Goal: Information Seeking & Learning: Learn about a topic

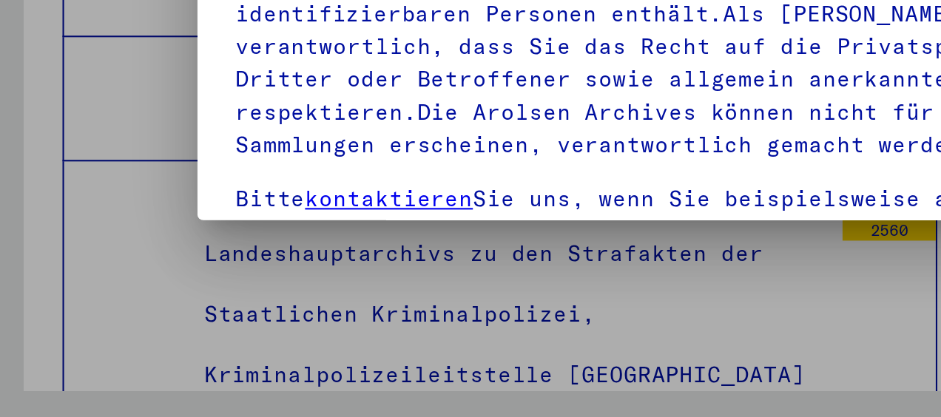
click at [249, 265] on p "Bitte beachten Sie, dass dieses Portal über NS - Verfolgte sensible Daten zu id…" at bounding box center [471, 248] width 718 height 93
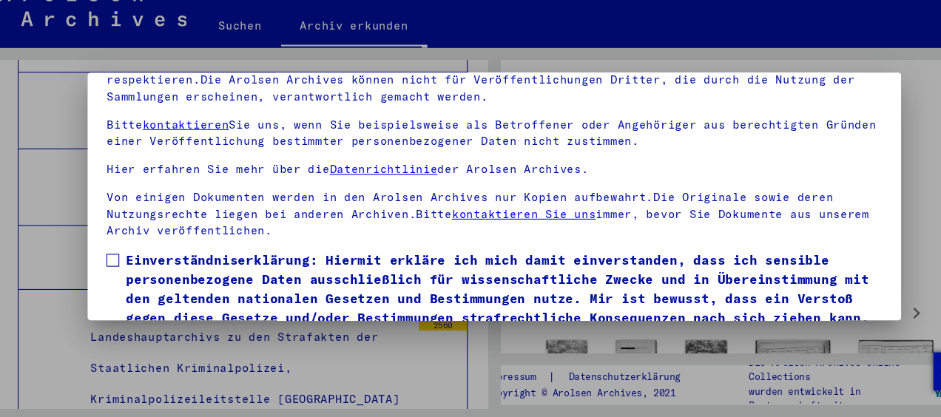
click at [119, 262] on span at bounding box center [118, 268] width 12 height 12
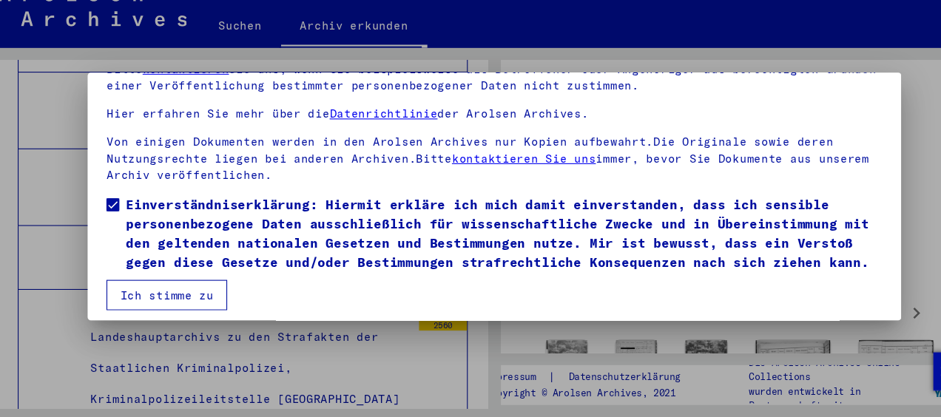
scroll to position [115, 0]
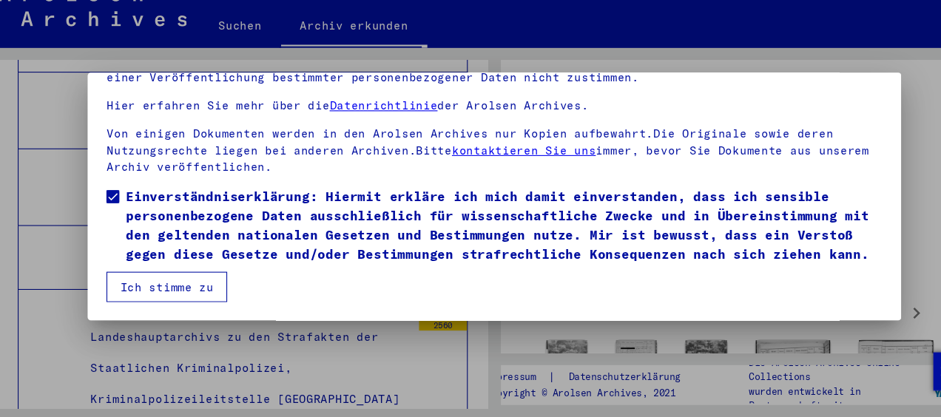
click at [160, 291] on button "Ich stimme zu" at bounding box center [168, 292] width 112 height 28
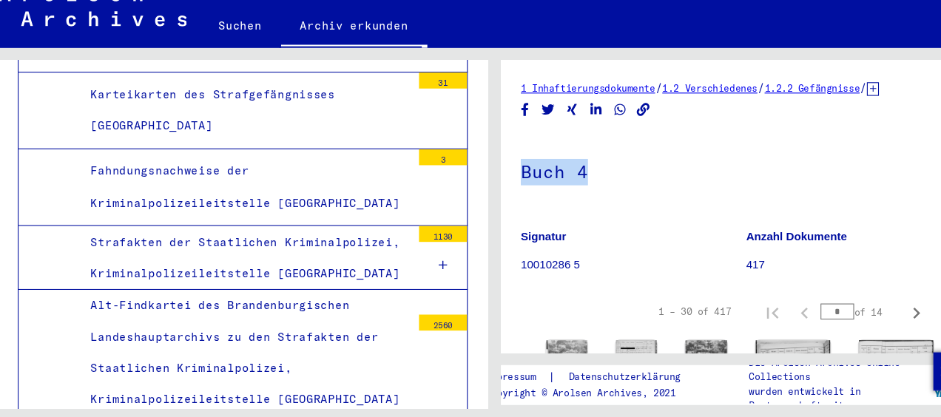
drag, startPoint x: 493, startPoint y: 187, endPoint x: 569, endPoint y: 186, distance: 75.5
copy h1 "Buch 4"
drag, startPoint x: 551, startPoint y: 276, endPoint x: 488, endPoint y: 258, distance: 65.3
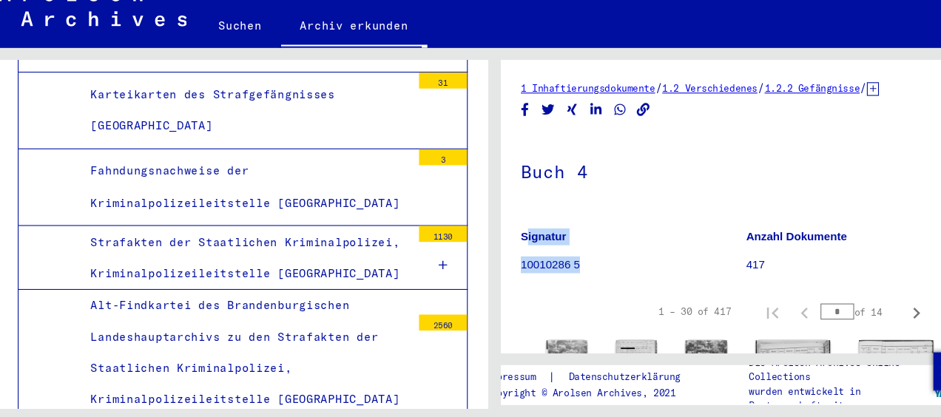
copy figure "Signatur 10010286 5"
click at [604, 265] on p "10010286 5" at bounding box center [599, 272] width 208 height 16
drag, startPoint x: 604, startPoint y: 265, endPoint x: 630, endPoint y: 254, distance: 28.2
click at [630, 254] on figure "Signatur 10010286 5" at bounding box center [599, 261] width 208 height 67
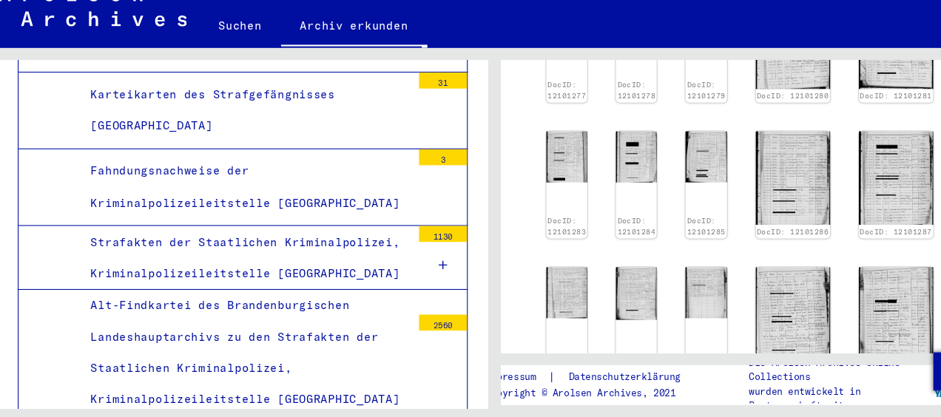
scroll to position [562, 0]
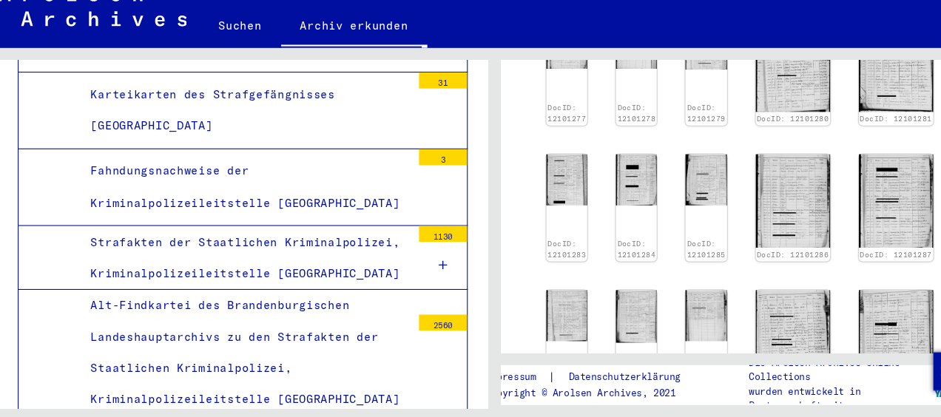
click at [607, 408] on div "1 – 30 of 417 * of 14" at bounding box center [754, 423] width 301 height 30
click at [851, 413] on icon "Next page" at bounding box center [861, 423] width 21 height 21
type input "*"
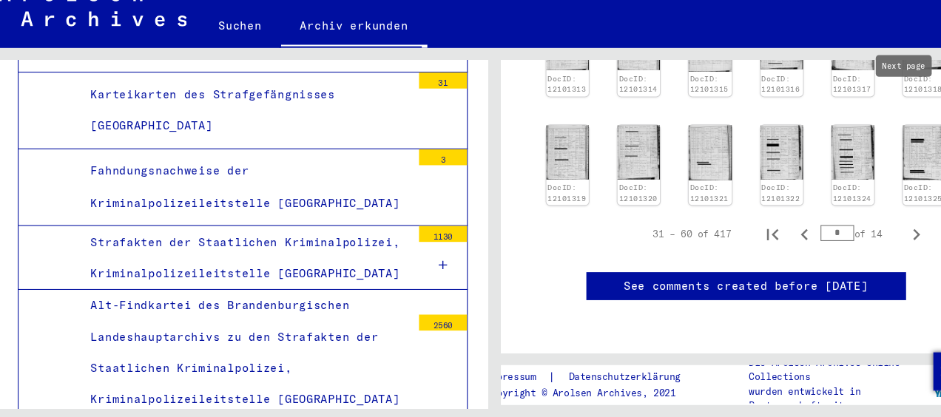
scroll to position [712, 0]
click at [858, 239] on icon "Next page" at bounding box center [861, 244] width 7 height 10
type input "*"
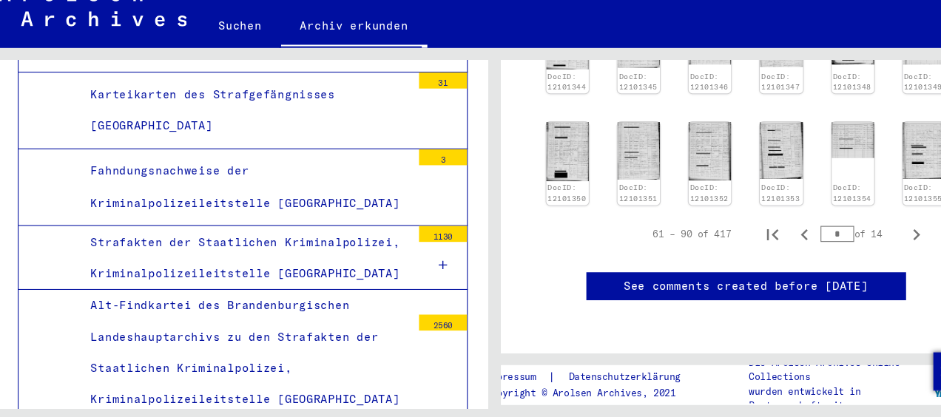
scroll to position [871, 0]
